Goal: Task Accomplishment & Management: Complete application form

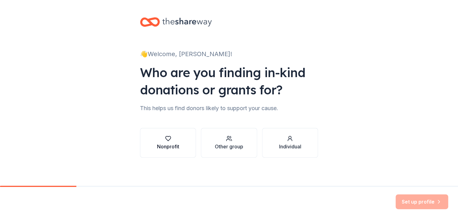
click at [169, 156] on button "Nonprofit" at bounding box center [168, 143] width 56 height 30
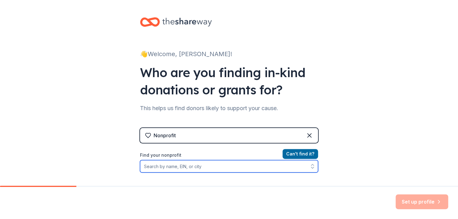
click at [213, 168] on input "Find your nonprofit" at bounding box center [229, 166] width 178 height 12
click at [213, 168] on input "T" at bounding box center [229, 166] width 178 height 12
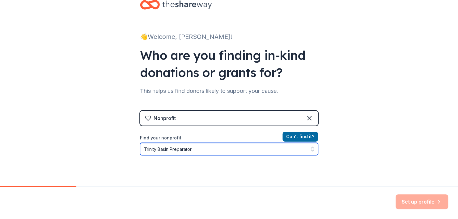
type input "Trinity Basin Preparatory"
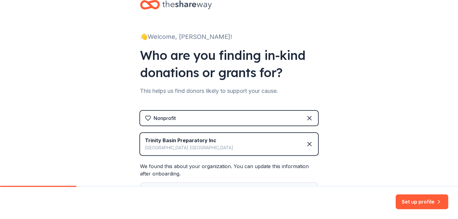
click at [204, 149] on div "Grand Prairie TX" at bounding box center [189, 147] width 88 height 7
click at [307, 145] on icon at bounding box center [308, 143] width 7 height 7
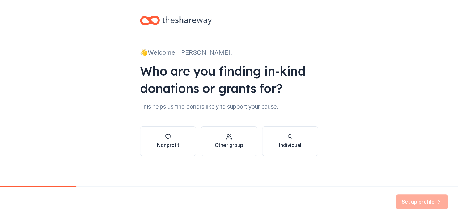
scroll to position [1, 0]
click at [154, 149] on button "Nonprofit" at bounding box center [168, 142] width 56 height 30
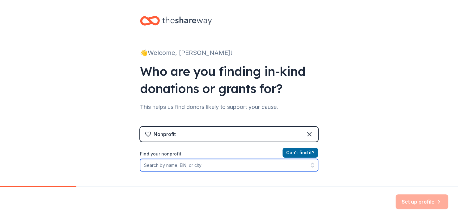
click at [184, 163] on input "Find your nonprofit" at bounding box center [229, 165] width 178 height 12
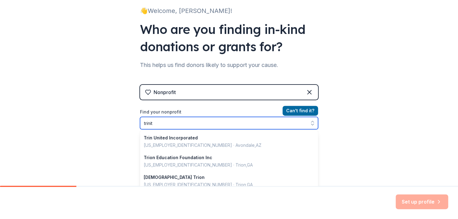
type input "trinity"
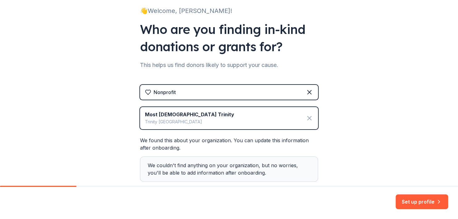
click at [306, 121] on icon at bounding box center [308, 118] width 7 height 7
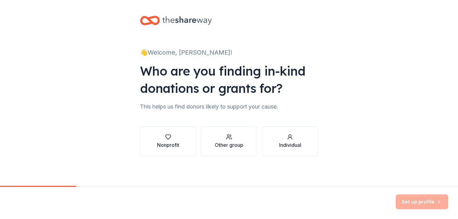
scroll to position [1, 0]
click at [166, 133] on button "Nonprofit" at bounding box center [168, 142] width 56 height 30
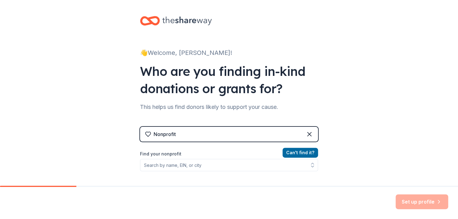
click at [171, 140] on div "Nonprofit" at bounding box center [229, 134] width 178 height 15
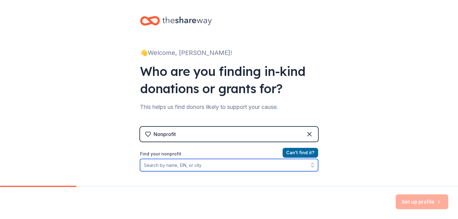
drag, startPoint x: 172, startPoint y: 164, endPoint x: 166, endPoint y: 165, distance: 6.4
click at [166, 165] on input "Find your nonprofit" at bounding box center [229, 165] width 178 height 12
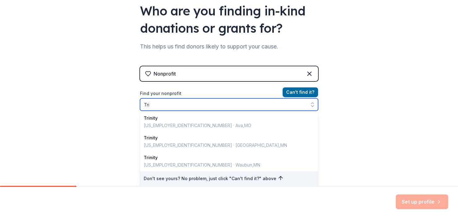
scroll to position [0, 0]
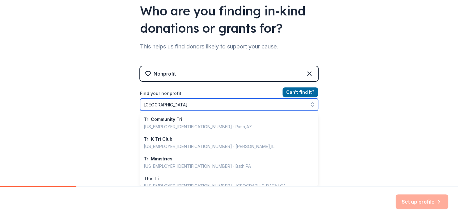
type input "Trinity Basin"
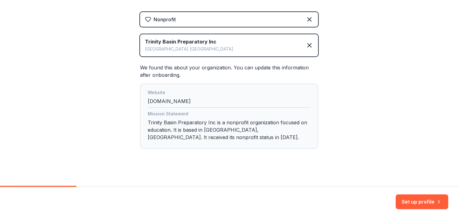
scroll to position [117, 0]
click at [424, 206] on button "Set up profile" at bounding box center [421, 202] width 52 height 15
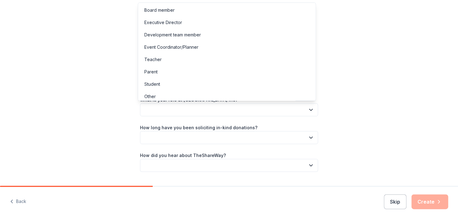
click at [308, 109] on icon "button" at bounding box center [311, 110] width 6 height 6
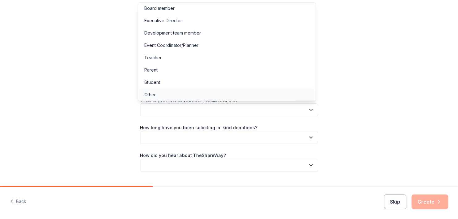
click at [159, 94] on div "Other" at bounding box center [226, 95] width 175 height 12
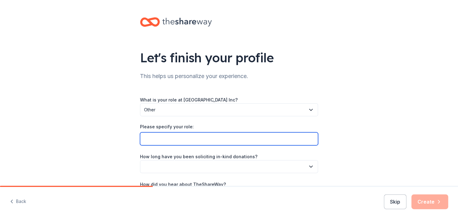
click at [209, 140] on input "Please specify your role:" at bounding box center [229, 138] width 178 height 13
type input "Assistant Principal"
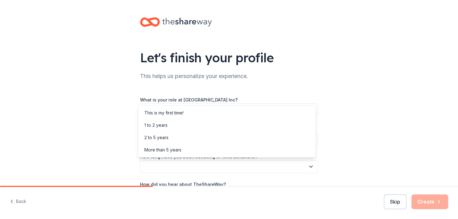
click at [308, 166] on icon "button" at bounding box center [311, 167] width 6 height 6
click at [277, 116] on div "This is my first time!" at bounding box center [226, 113] width 175 height 12
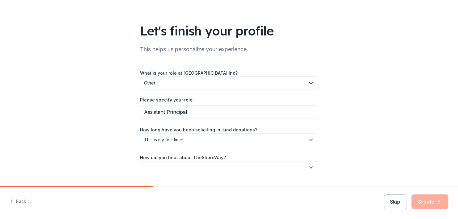
scroll to position [44, 0]
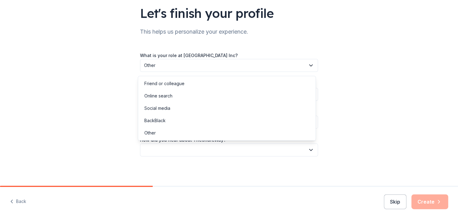
click at [308, 151] on icon "button" at bounding box center [311, 150] width 6 height 6
click at [268, 112] on div "Social media" at bounding box center [226, 108] width 175 height 12
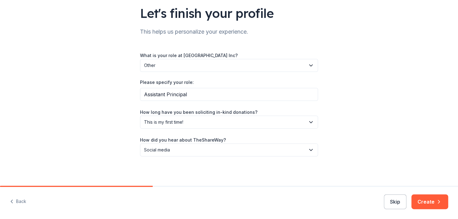
click at [309, 151] on icon "button" at bounding box center [311, 150] width 6 height 6
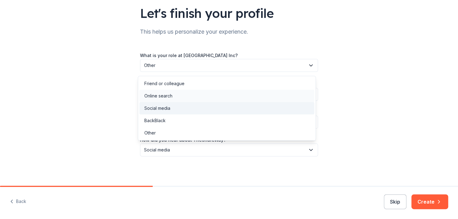
click at [266, 96] on div "Online search" at bounding box center [226, 96] width 175 height 12
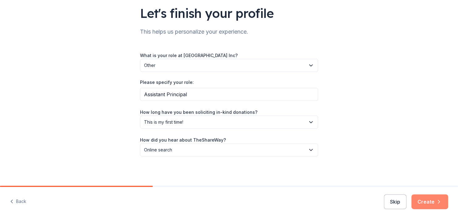
click at [439, 203] on icon "button" at bounding box center [438, 202] width 6 height 6
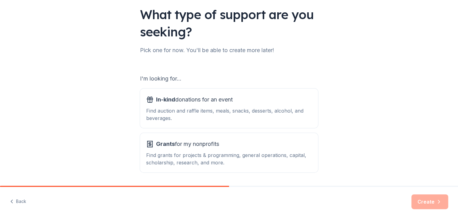
scroll to position [63, 0]
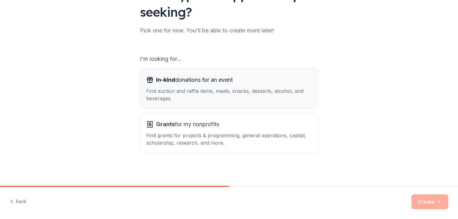
click at [278, 91] on div "Find auction and raffle items, meals, snacks, desserts, alcohol, and beverages." at bounding box center [229, 94] width 166 height 15
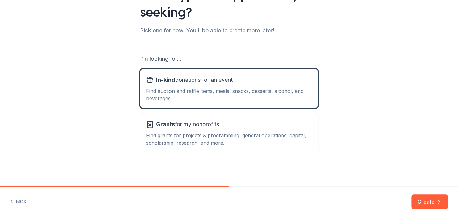
drag, startPoint x: 424, startPoint y: 201, endPoint x: 427, endPoint y: 207, distance: 6.9
click at [427, 207] on button "Create" at bounding box center [429, 202] width 37 height 15
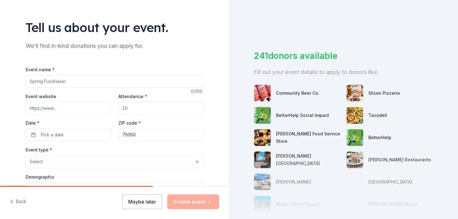
scroll to position [31, 0]
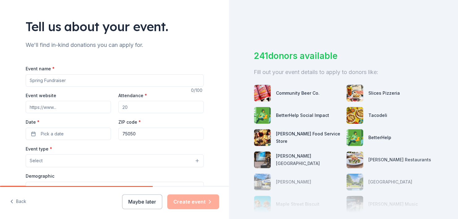
click at [90, 81] on input "Event name *" at bounding box center [115, 80] width 178 height 12
click at [132, 163] on button "Select" at bounding box center [115, 160] width 178 height 13
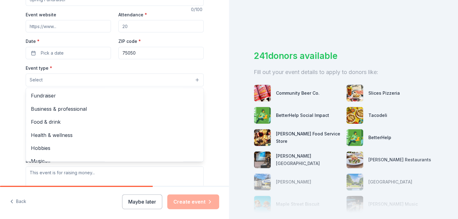
scroll to position [0, 0]
click at [212, 113] on div "Tell us about your event. We'll find in-kind donations you can apply for. Event…" at bounding box center [114, 93] width 229 height 411
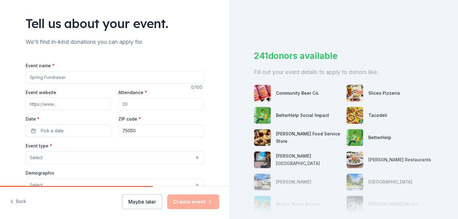
scroll to position [33, 0]
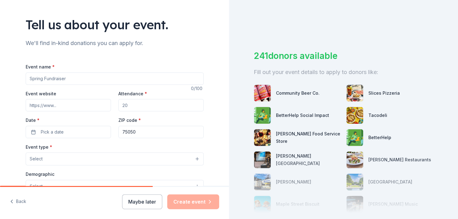
click at [176, 79] on input "Event name *" at bounding box center [115, 79] width 178 height 12
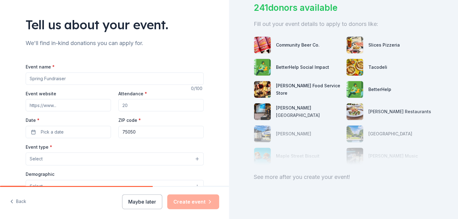
scroll to position [55, 0]
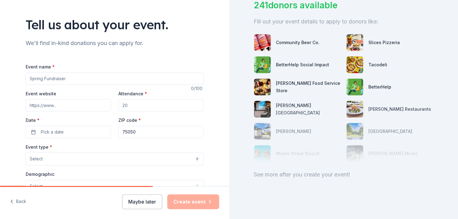
click at [188, 82] on input "Event name *" at bounding box center [115, 79] width 178 height 12
type input "Staff and Student Celebrations"
click at [140, 108] on input "Attendance *" at bounding box center [160, 105] width 85 height 12
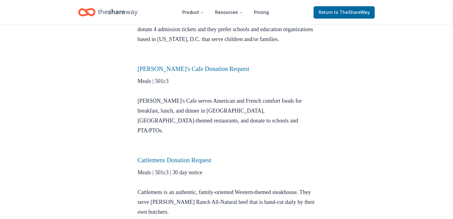
scroll to position [869, 0]
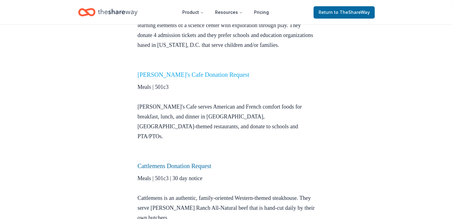
click at [217, 71] on link "[PERSON_NAME]'s Cafe Donation Request" at bounding box center [193, 74] width 112 height 7
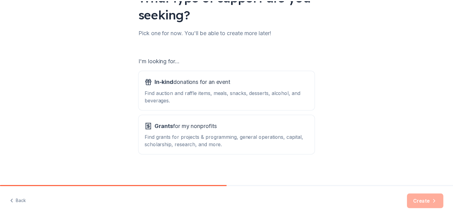
scroll to position [63, 0]
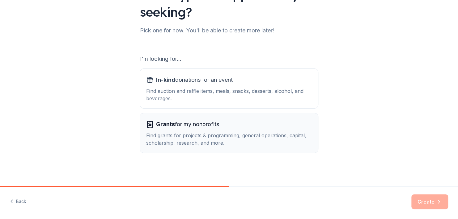
click at [242, 138] on div "Find grants for projects & programming, general operations, capital, scholarshi…" at bounding box center [229, 139] width 166 height 15
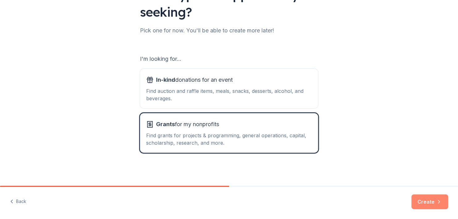
click at [426, 201] on button "Create" at bounding box center [429, 202] width 37 height 15
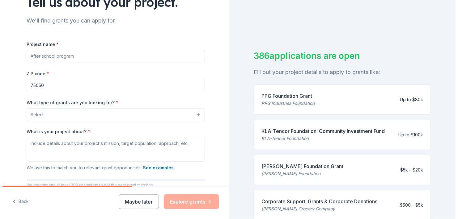
scroll to position [55, 0]
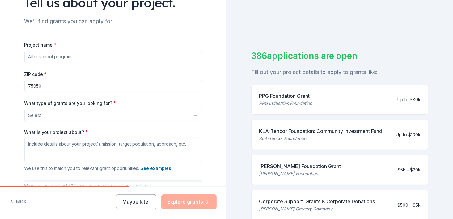
click at [139, 60] on input "Project name *" at bounding box center [113, 57] width 178 height 12
click at [139, 62] on input "Project name *" at bounding box center [113, 57] width 178 height 12
type input "Student and Staff Celebrations"
click at [119, 117] on button "Select" at bounding box center [115, 115] width 178 height 13
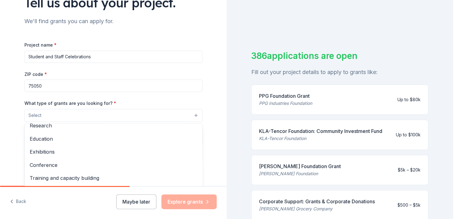
scroll to position [58, 0]
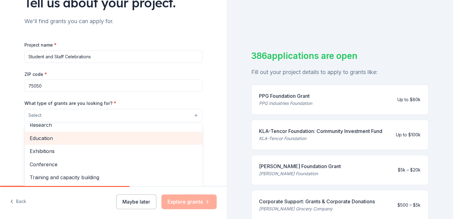
click at [163, 136] on span "Education" at bounding box center [113, 138] width 167 height 8
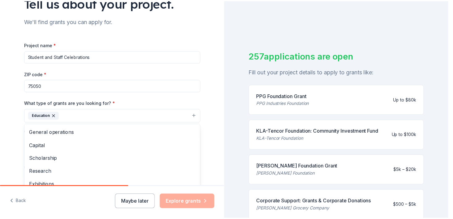
scroll to position [0, 0]
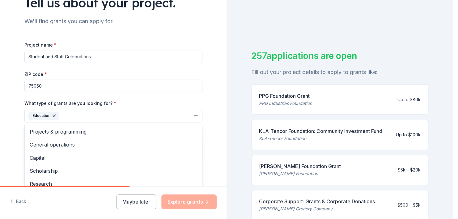
click at [218, 100] on div "Tell us about your project. We'll find grants you can apply for. Project name *…" at bounding box center [113, 93] width 226 height 296
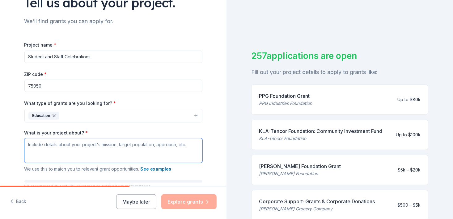
click at [137, 149] on textarea "What is your project about? *" at bounding box center [113, 150] width 178 height 25
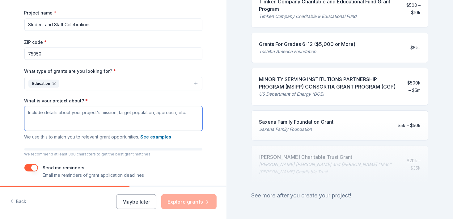
scroll to position [272, 0]
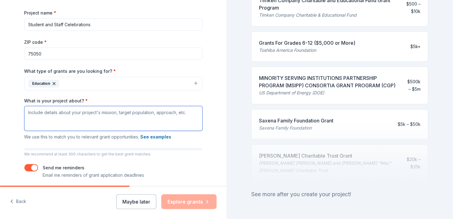
click at [166, 115] on textarea "What is your project about? *" at bounding box center [113, 118] width 178 height 25
